Goal: Check status: Check status

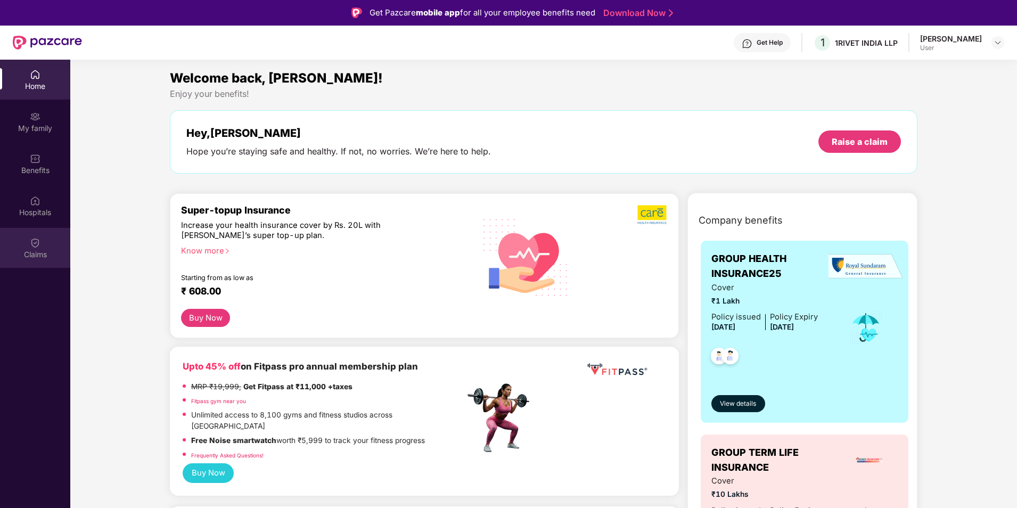
click at [44, 243] on div "Claims" at bounding box center [35, 248] width 70 height 40
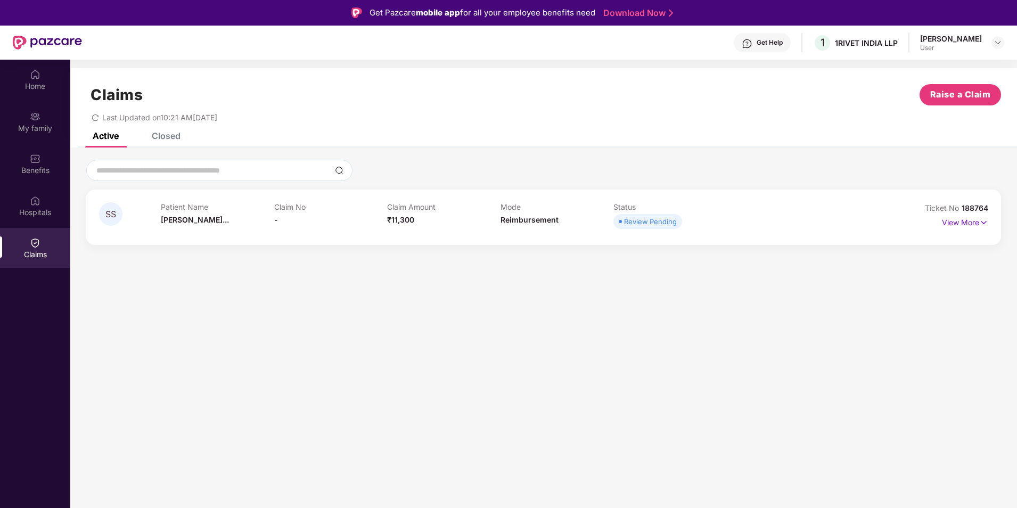
click at [801, 215] on div "Patient Name [PERSON_NAME]... Claim No - Claim Amount ₹11,300 Mode Reimbursemen…" at bounding box center [500, 216] width 679 height 29
click at [971, 220] on p "View More" at bounding box center [965, 221] width 46 height 14
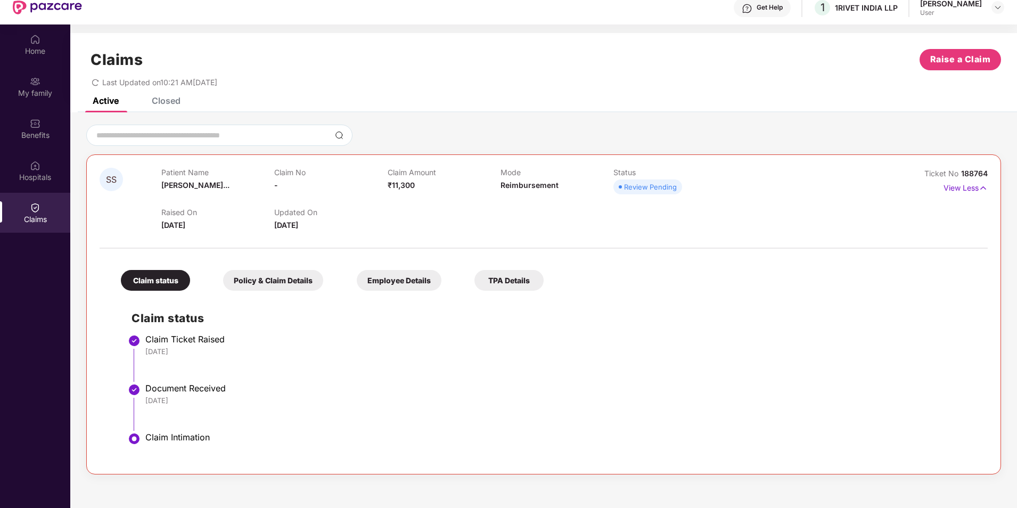
scroll to position [53, 0]
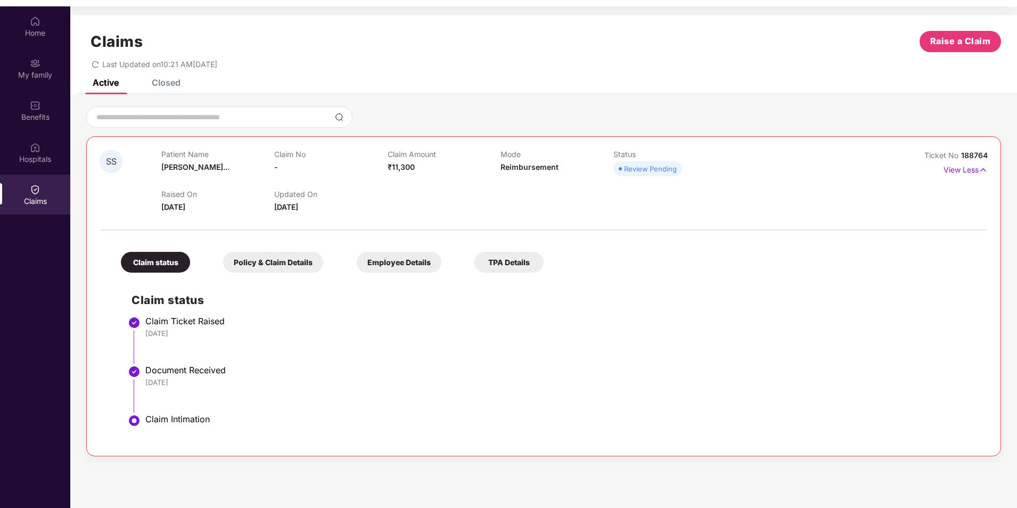
click at [275, 265] on div "Policy & Claim Details" at bounding box center [273, 262] width 100 height 21
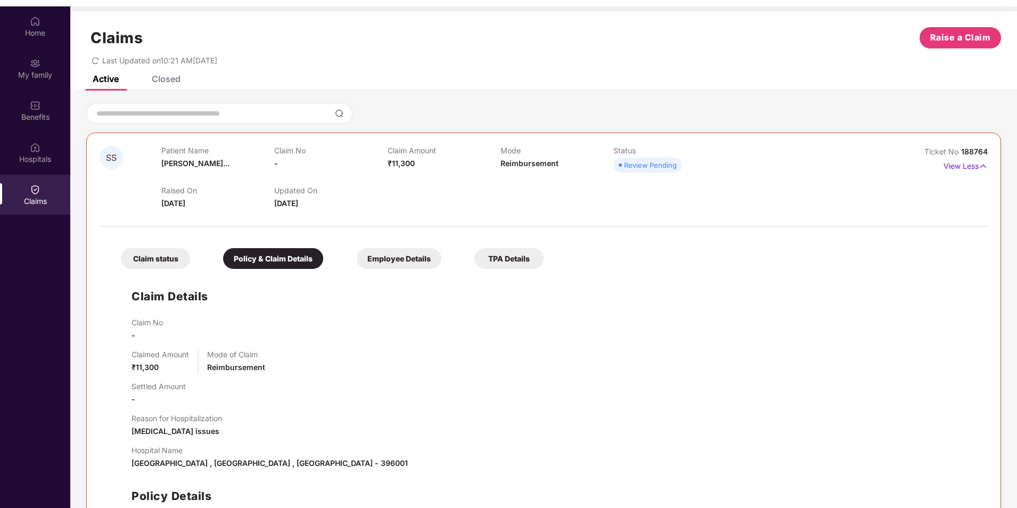
scroll to position [0, 0]
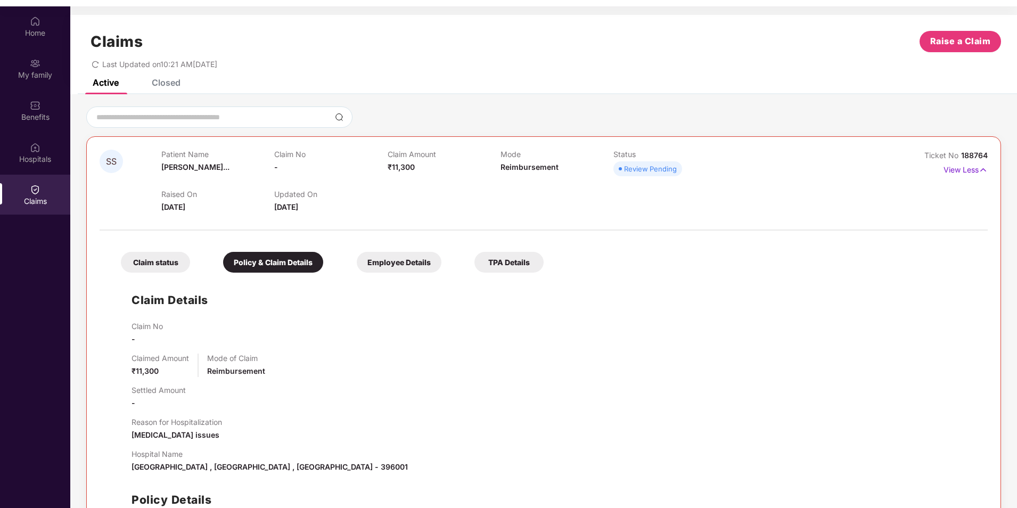
click at [386, 267] on div "Employee Details" at bounding box center [399, 262] width 85 height 21
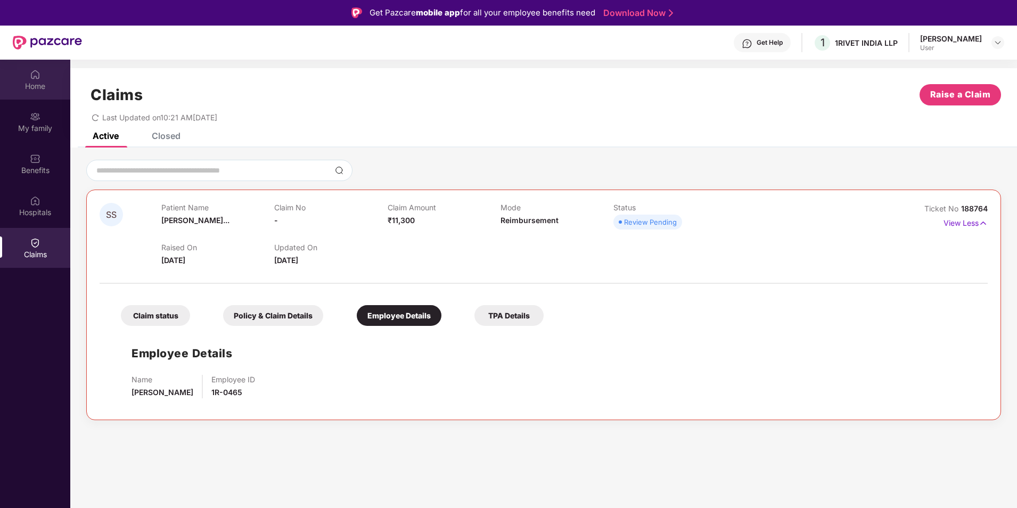
click at [30, 78] on img at bounding box center [35, 74] width 11 height 11
